Goal: Information Seeking & Learning: Find specific fact

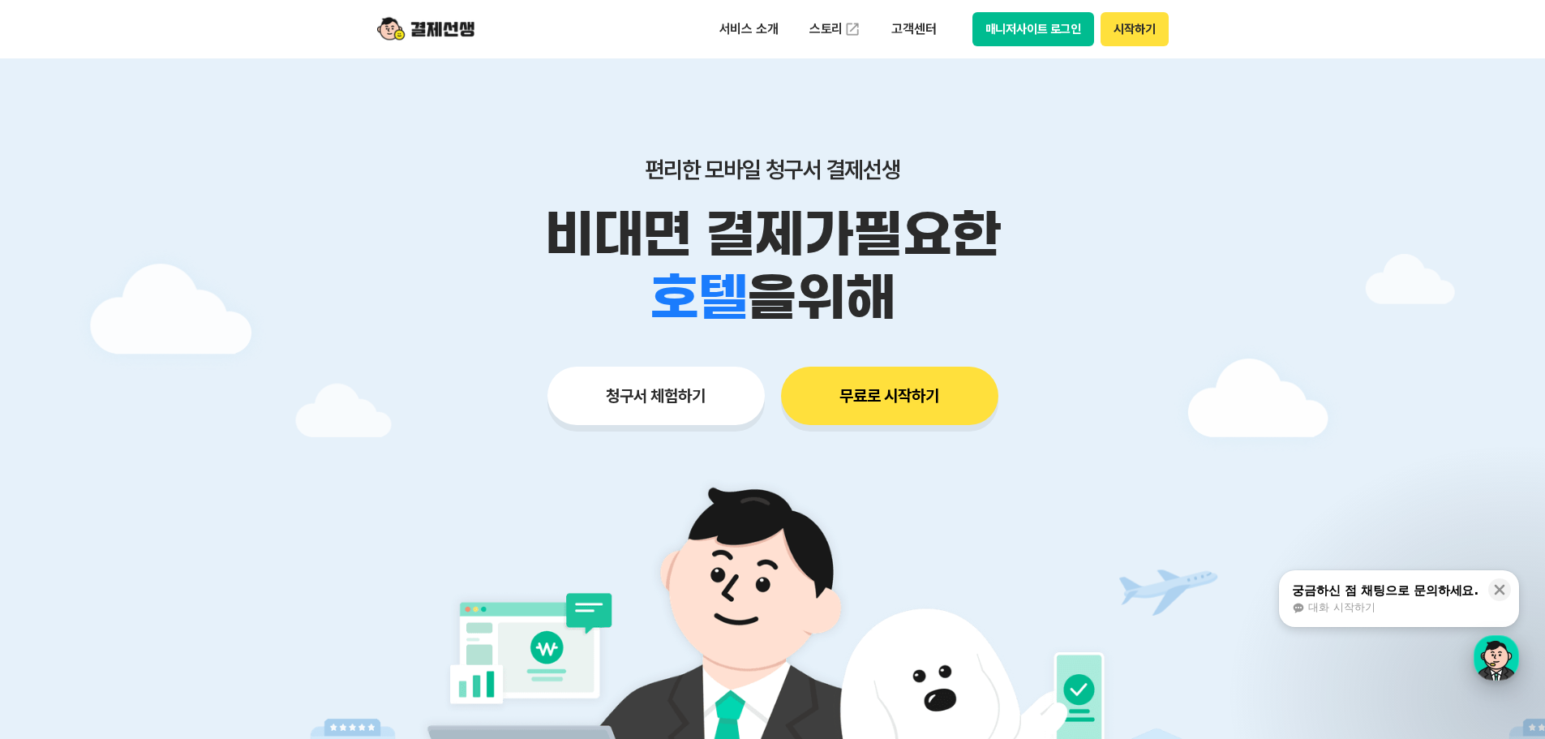
click at [1494, 667] on div "button" at bounding box center [1495, 657] width 45 height 45
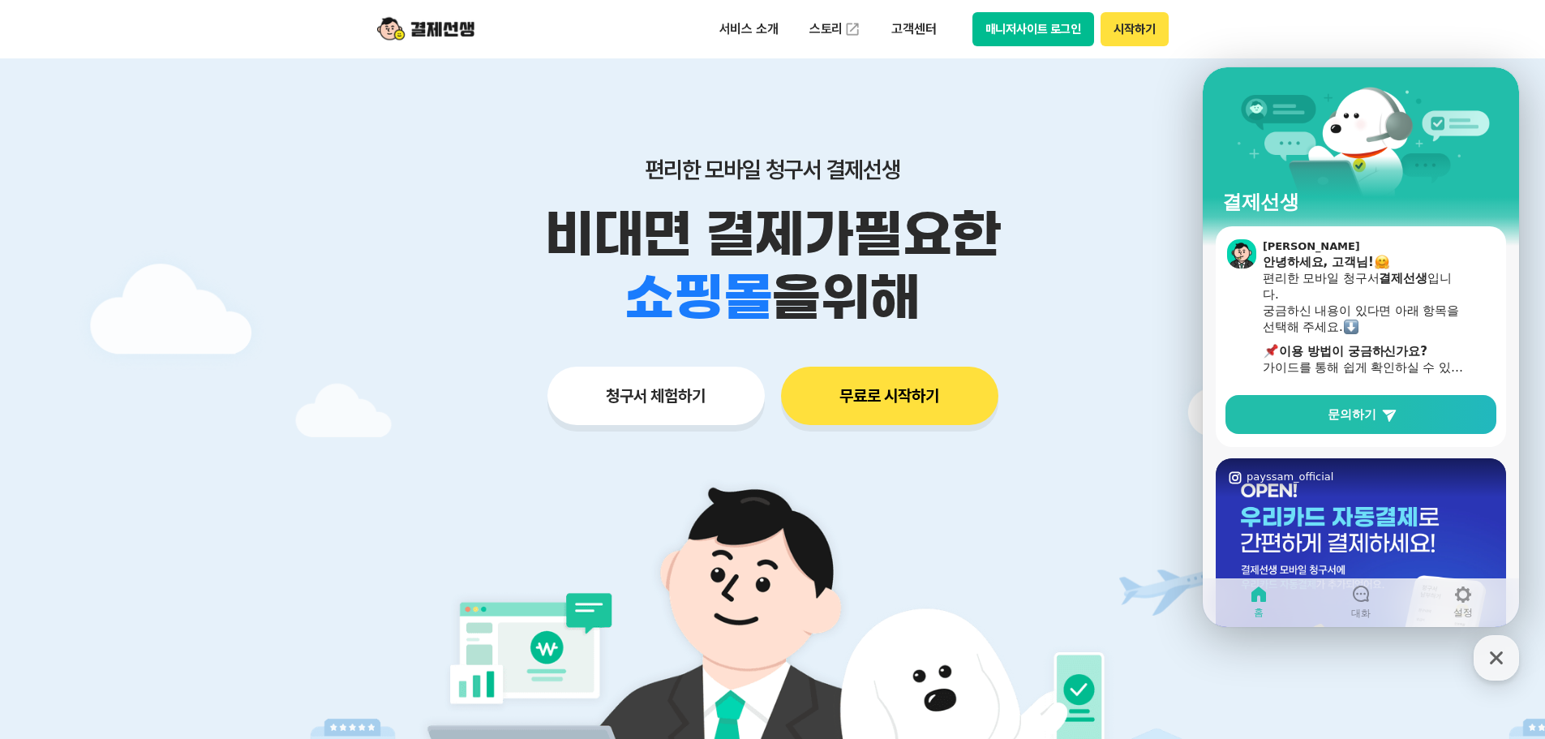
click at [1104, 525] on img at bounding box center [772, 686] width 758 height 455
click at [1495, 663] on icon "button" at bounding box center [1495, 657] width 29 height 29
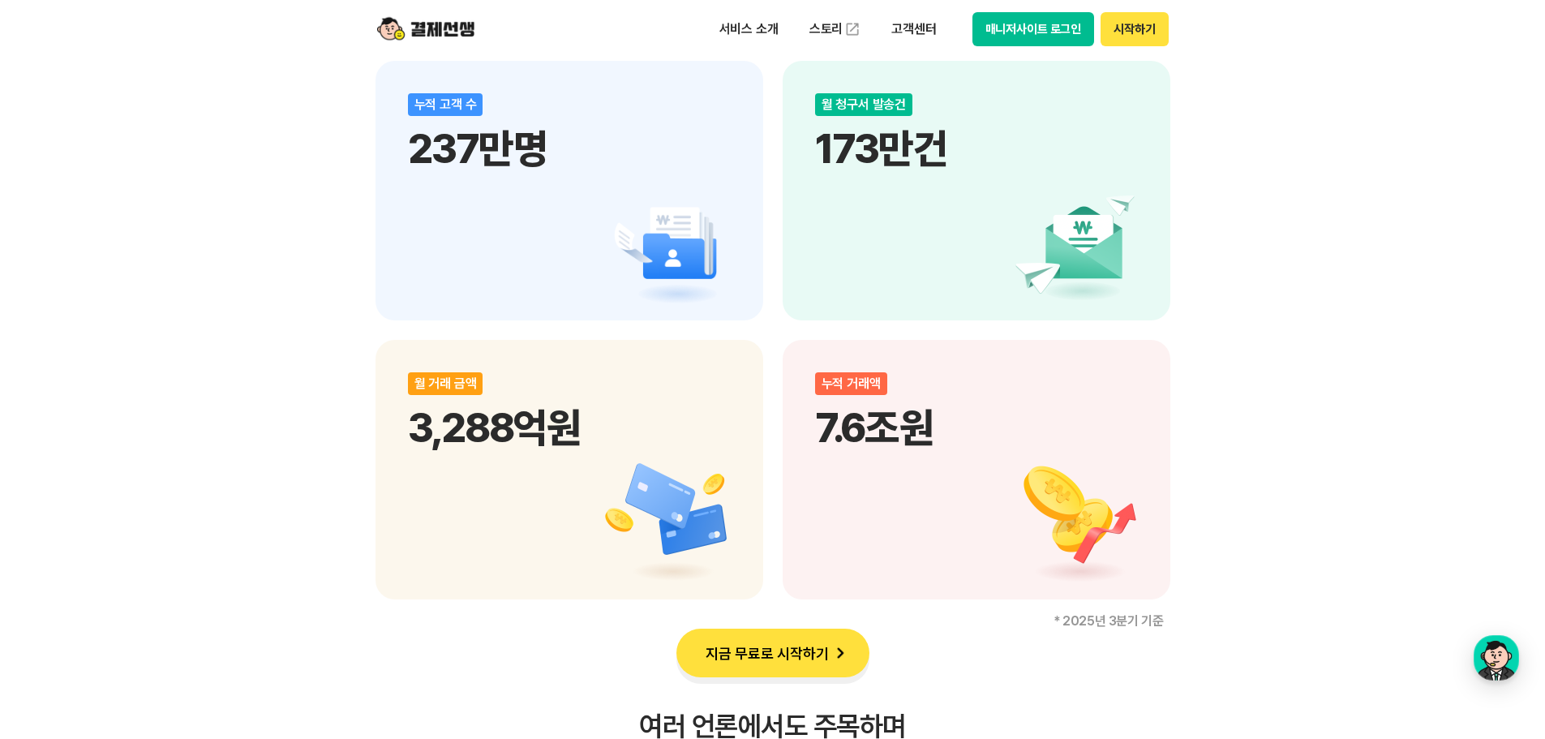
scroll to position [2189, 0]
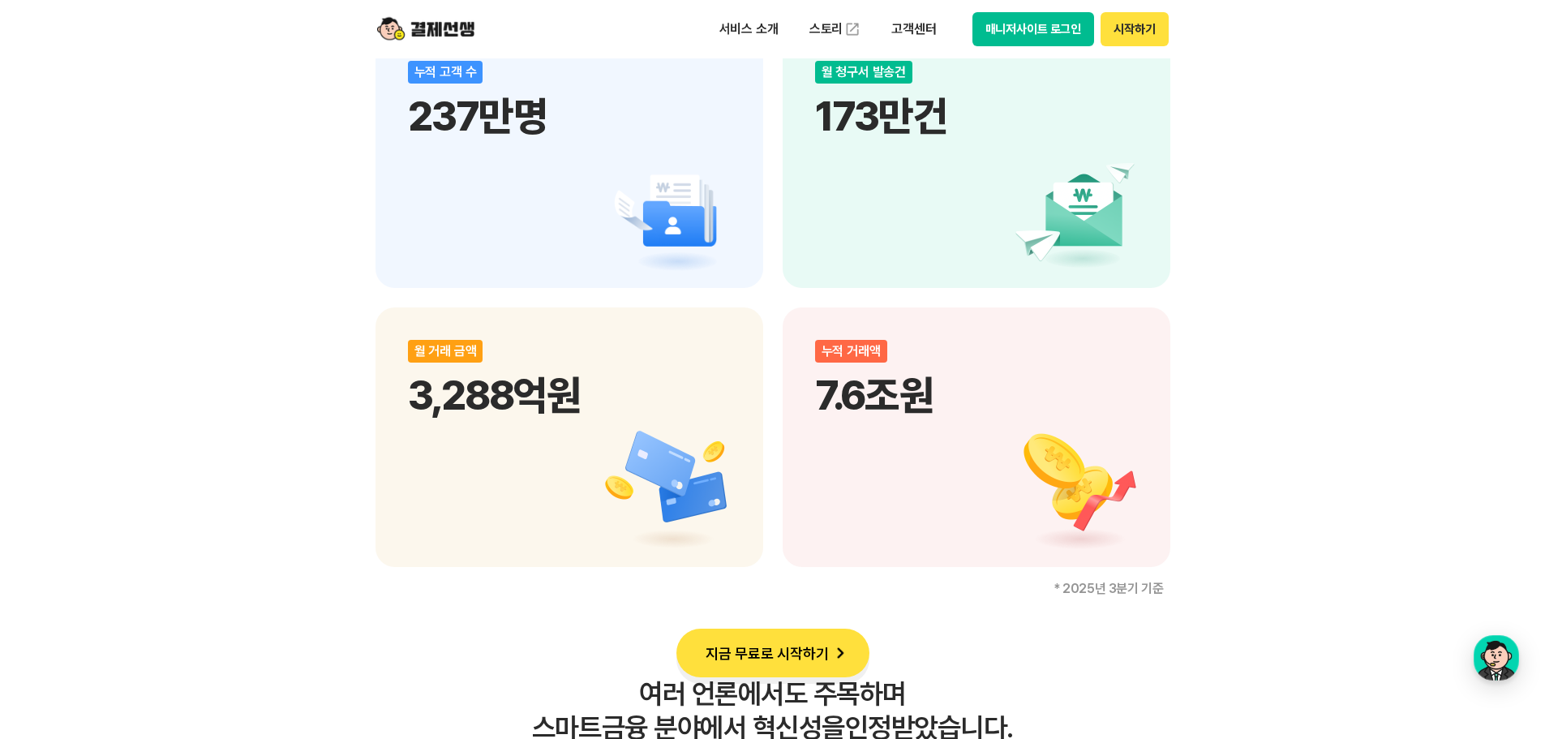
click at [881, 405] on p "7.6조원" at bounding box center [976, 395] width 323 height 49
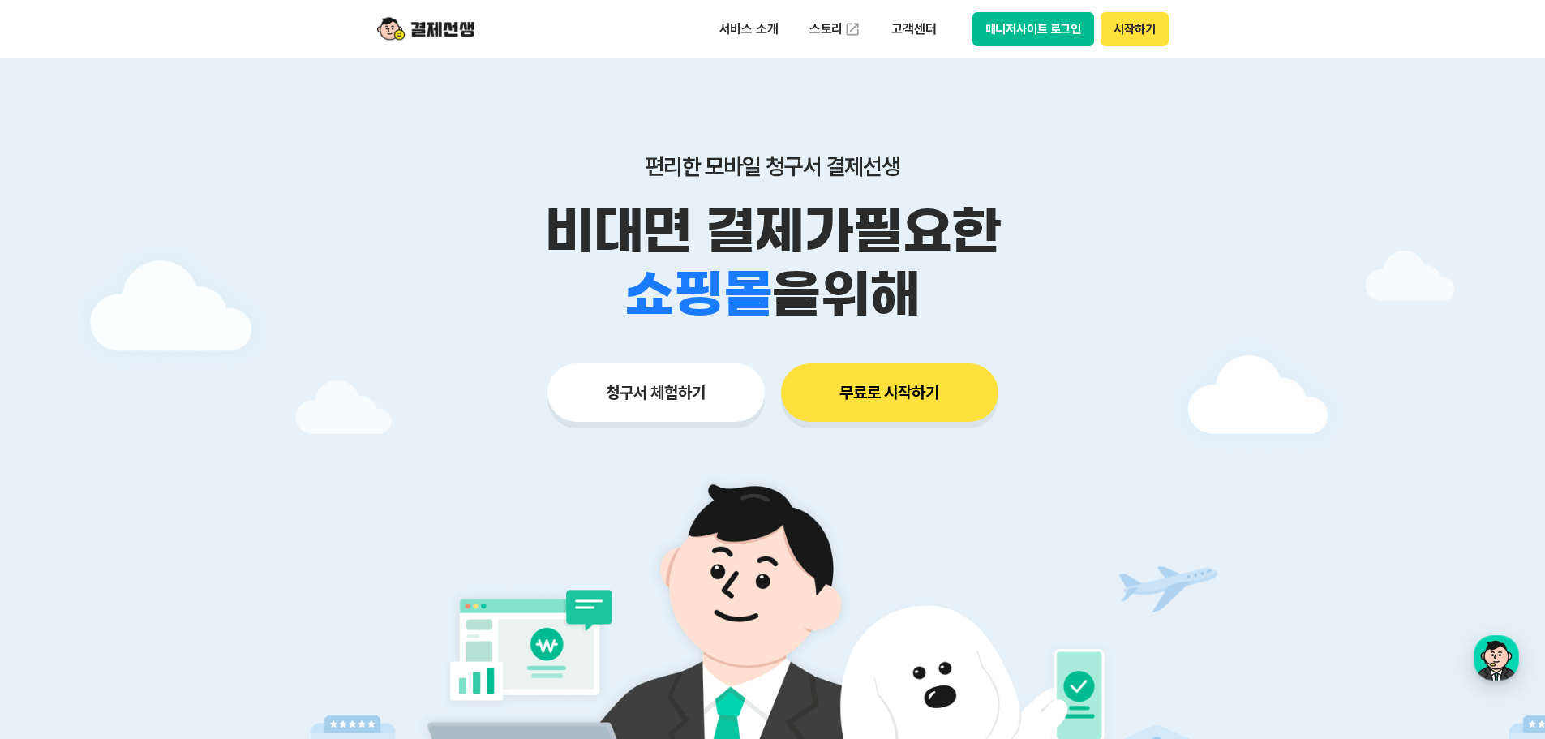
scroll to position [0, 0]
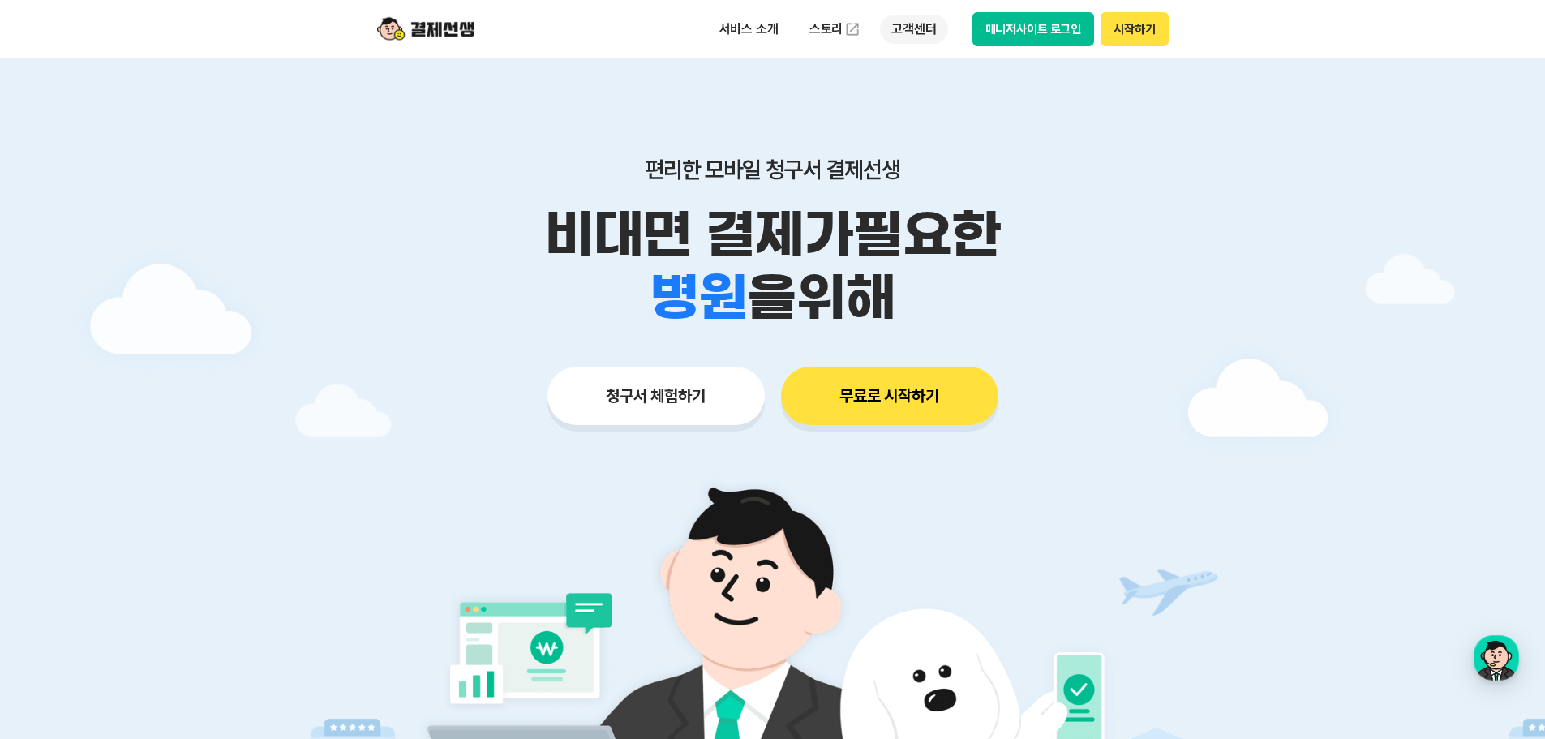
click at [917, 16] on p "고객센터" at bounding box center [913, 29] width 67 height 29
click at [937, 95] on link "자주 묻는 질문" at bounding box center [948, 95] width 136 height 32
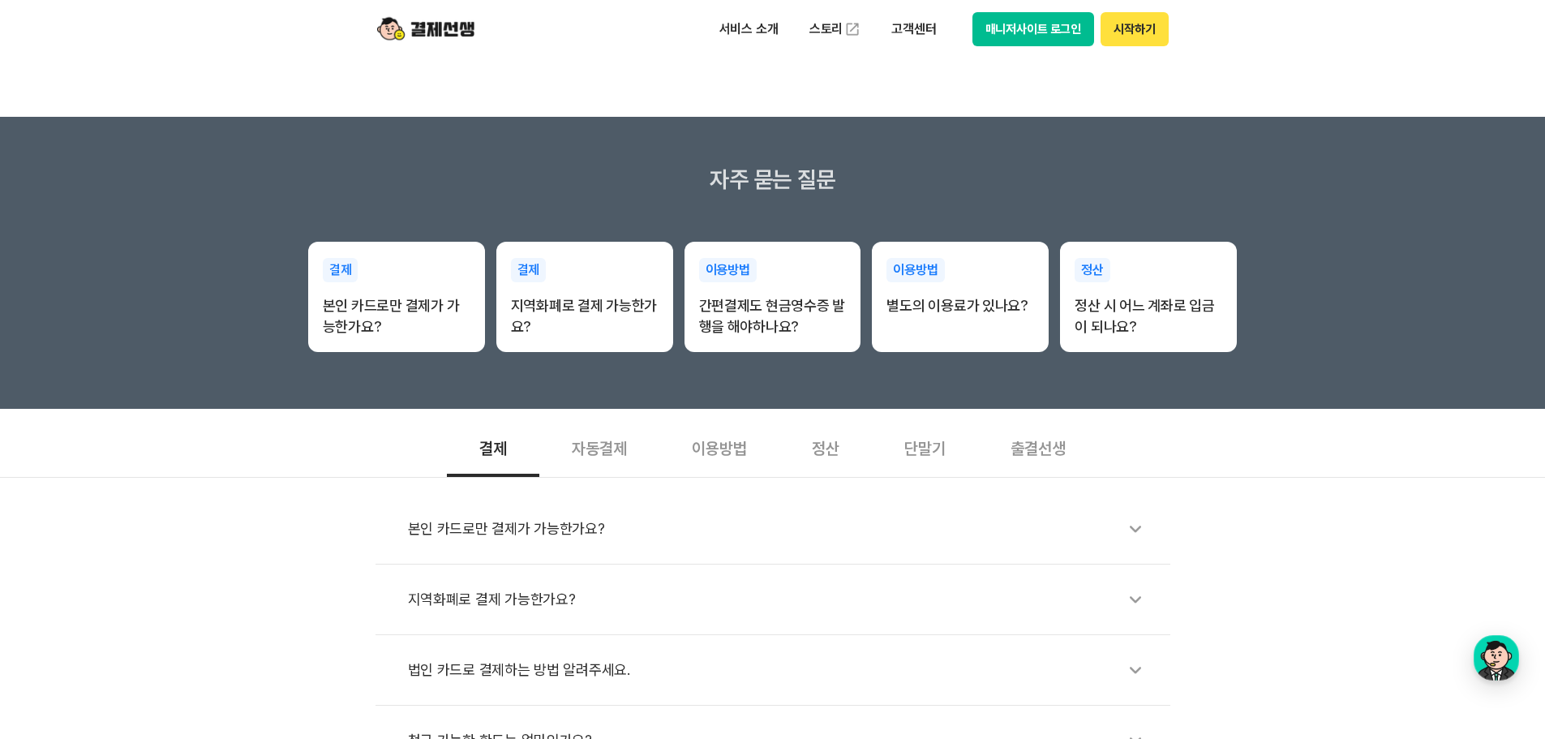
scroll to position [243, 0]
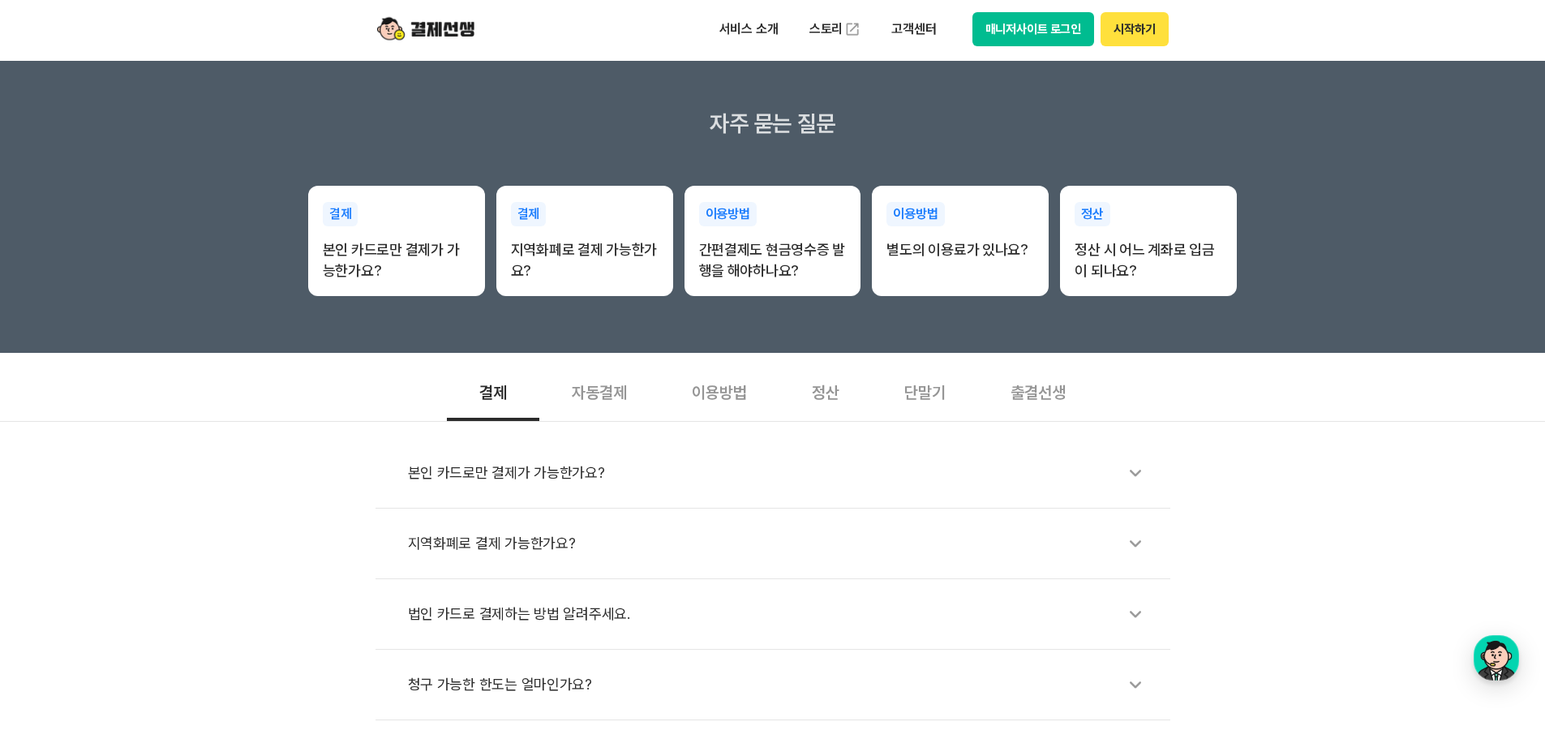
click at [545, 483] on div "본인 카드로만 결제가 가능한가요?" at bounding box center [781, 472] width 746 height 37
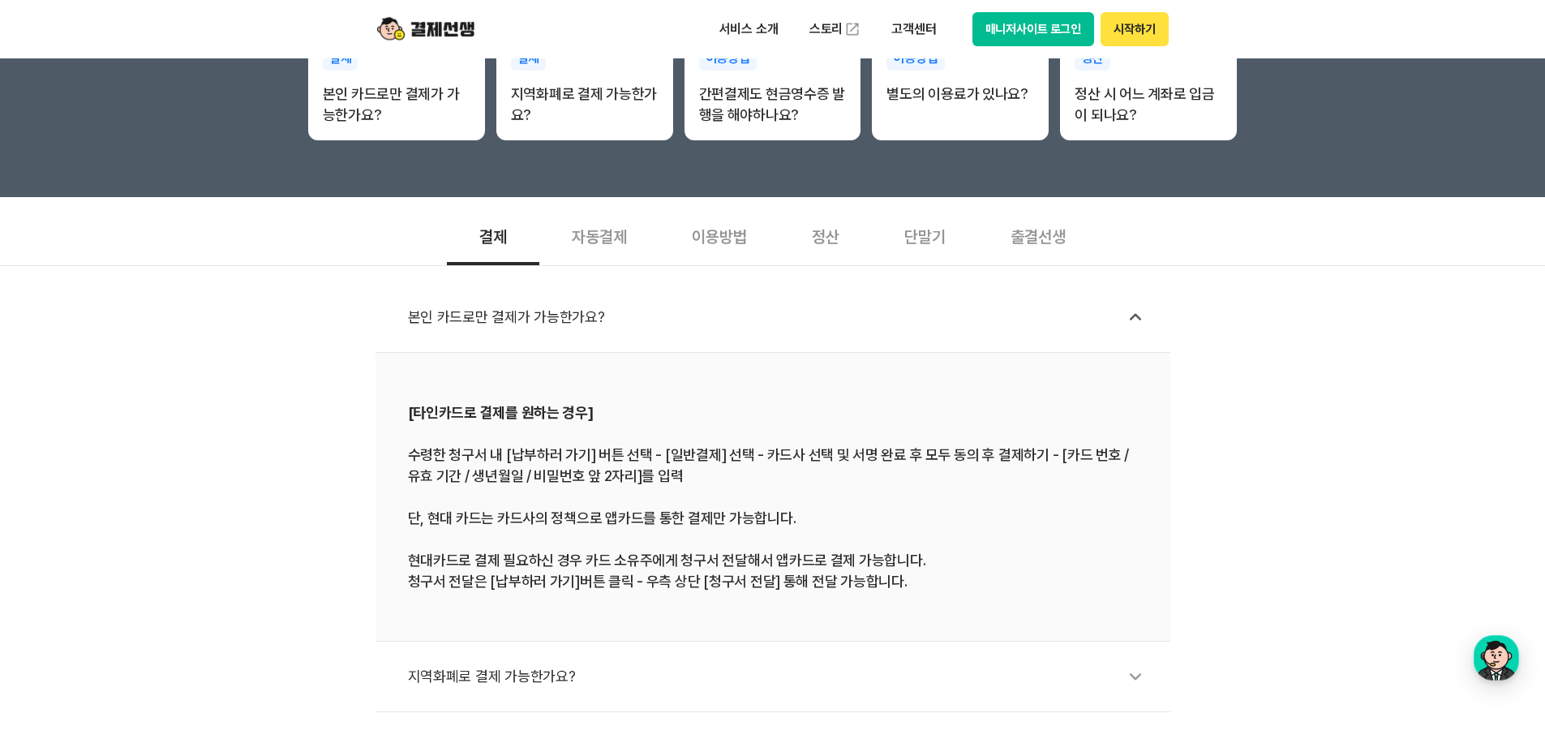
scroll to position [405, 0]
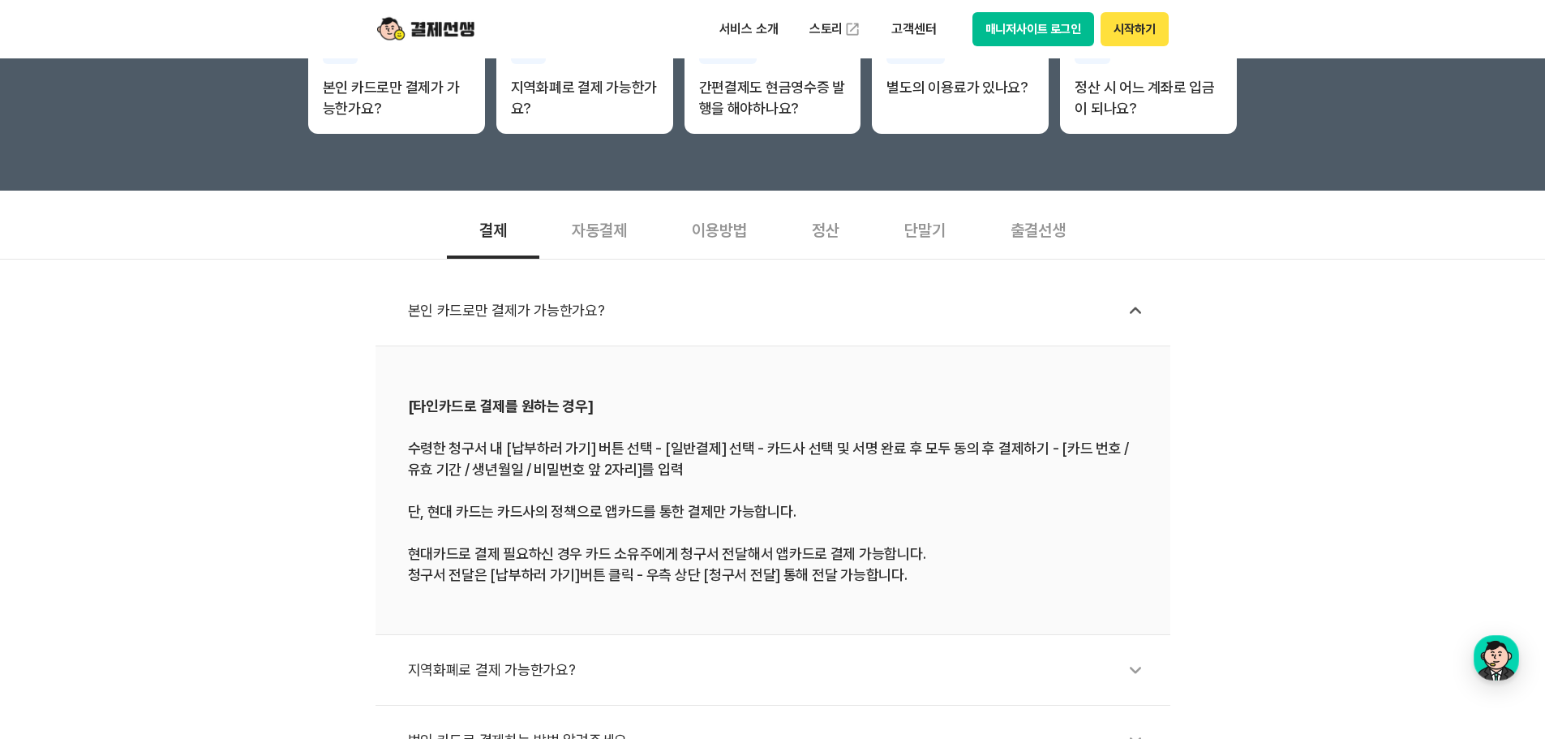
click at [607, 242] on div "자동결제" at bounding box center [599, 229] width 120 height 60
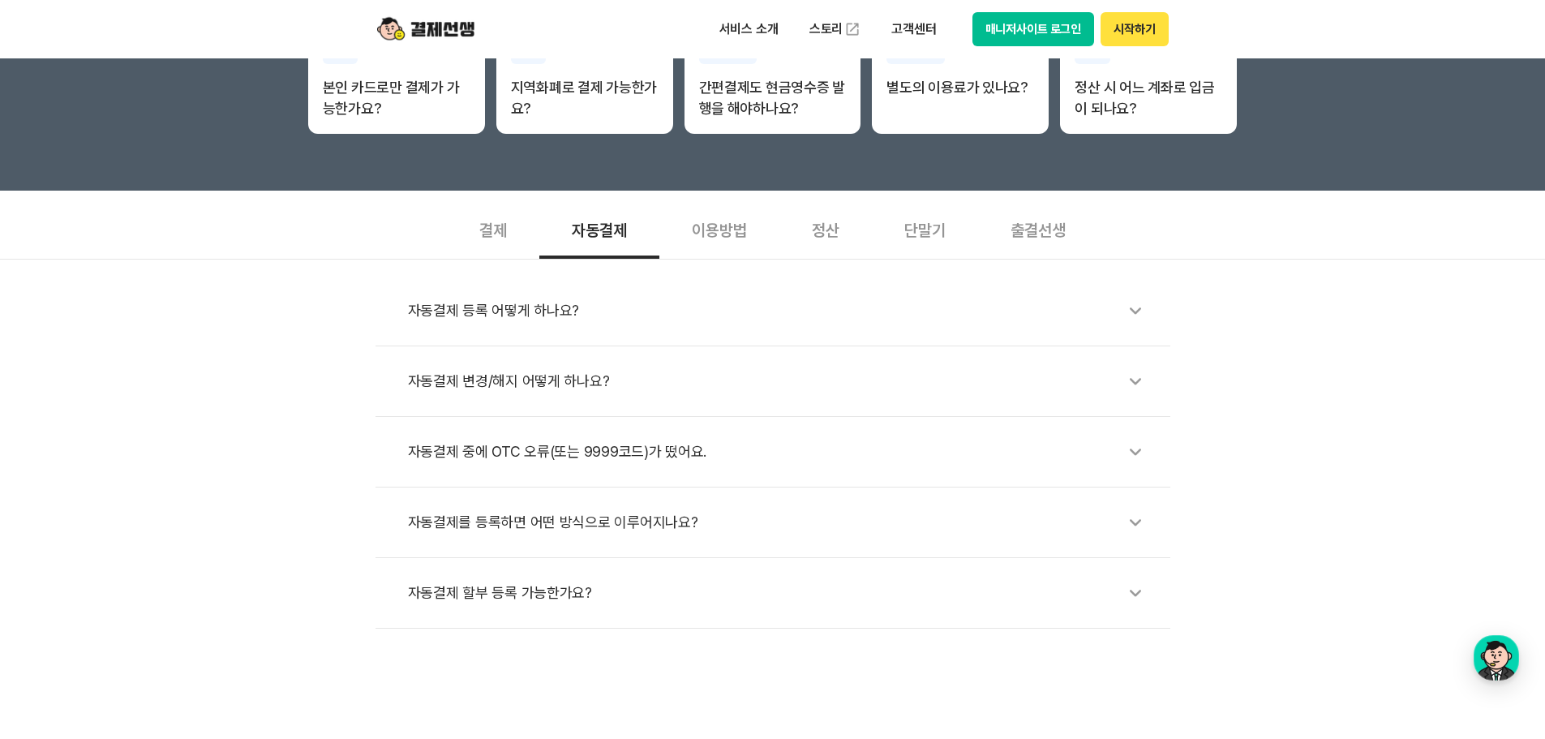
click at [722, 216] on div "이용방법" at bounding box center [719, 229] width 120 height 60
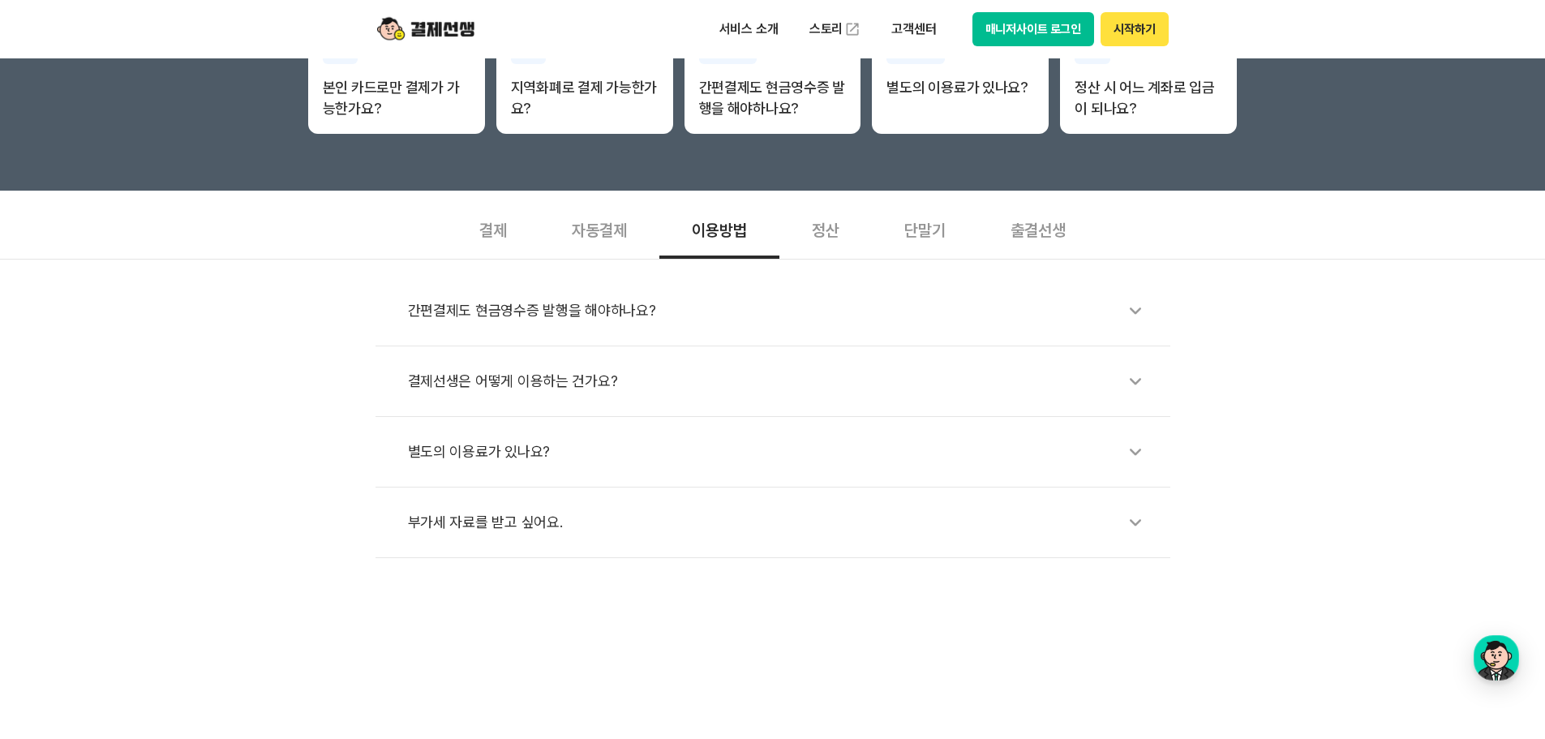
click at [556, 324] on div "간편결제도 현금영수증 발행을 해야하나요?" at bounding box center [781, 310] width 746 height 37
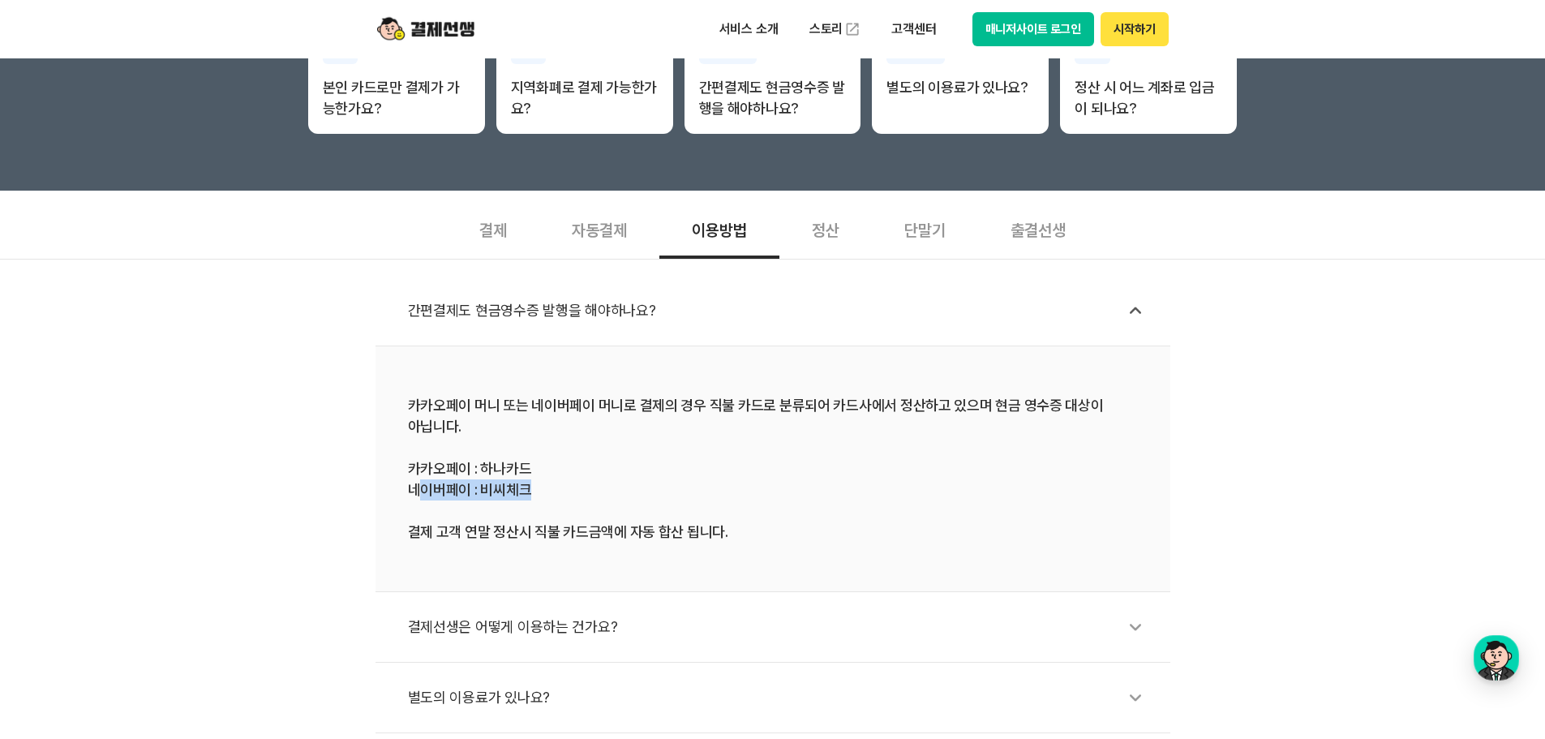
drag, startPoint x: 422, startPoint y: 486, endPoint x: 542, endPoint y: 486, distance: 120.0
click at [542, 486] on div "카카오페이 머니 또는 네이버페이 머니로 결제의 경우 직불 카드로 분류되어 카드사에서 정산하고 있으며 현금 영수증 대상이 아닙니다. 카카오페이 …" at bounding box center [773, 469] width 730 height 148
click at [570, 487] on div "카카오페이 머니 또는 네이버페이 머니로 결제의 경우 직불 카드로 분류되어 카드사에서 정산하고 있으며 현금 영수증 대상이 아닙니다. 카카오페이 …" at bounding box center [773, 469] width 730 height 148
click at [829, 229] on div "정산" at bounding box center [825, 229] width 92 height 60
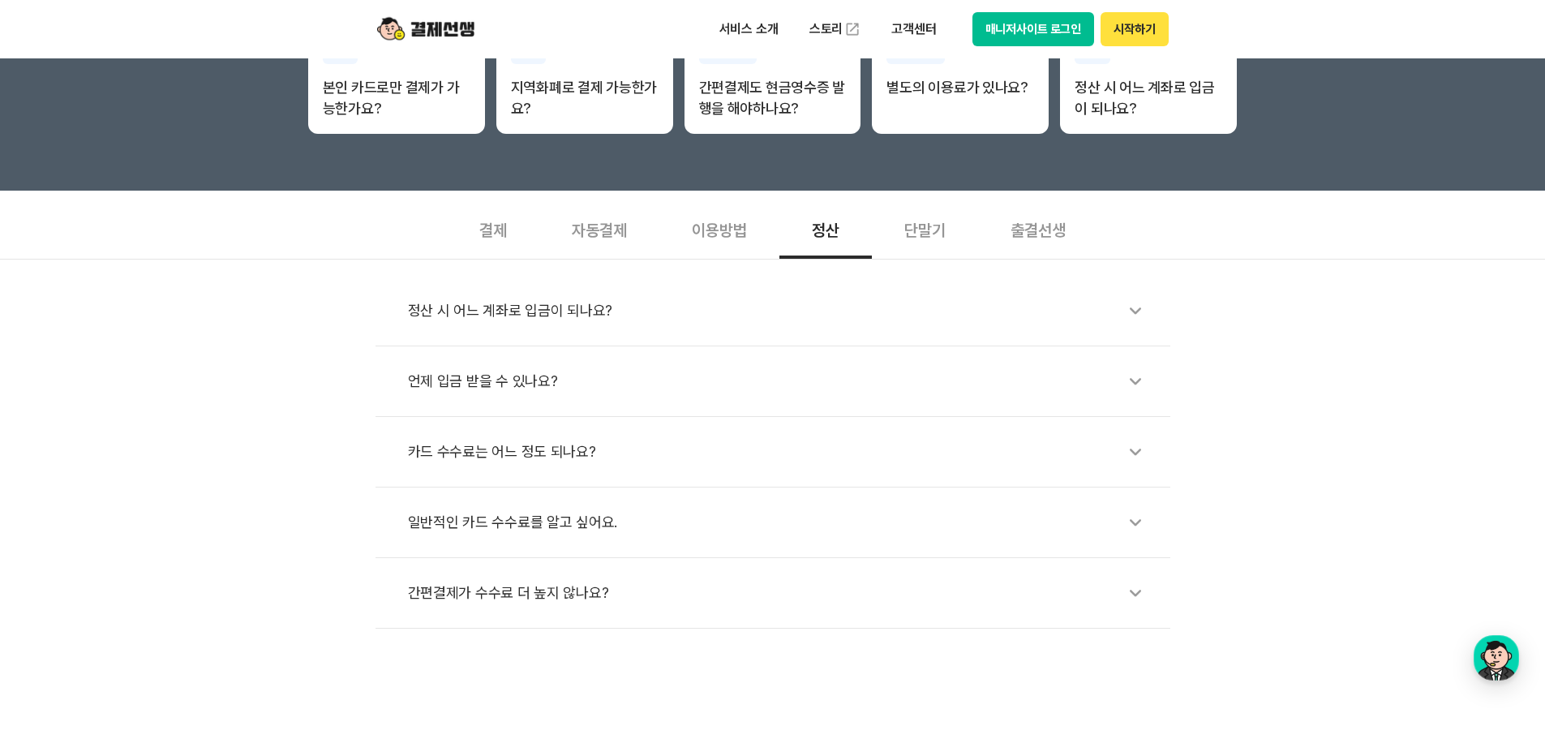
click at [553, 301] on div "정산 시 어느 계좌로 입금이 되나요?" at bounding box center [781, 310] width 746 height 37
